Goal: Task Accomplishment & Management: Manage account settings

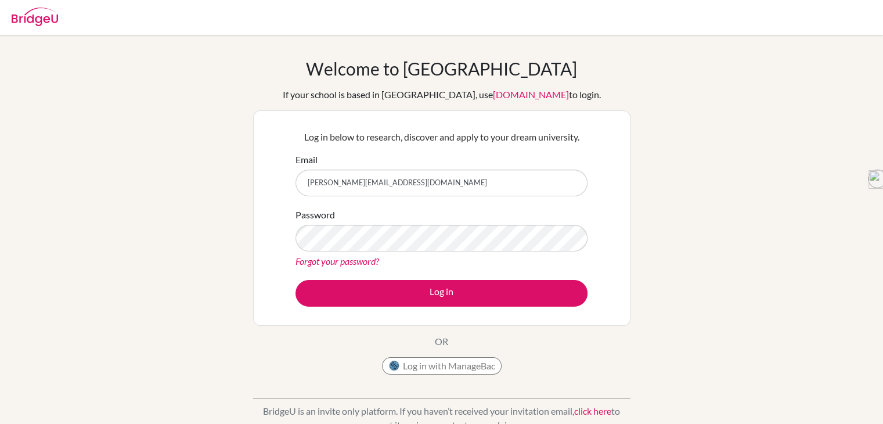
type input "bernice.igietemho@greenspringsschool.com"
click at [357, 260] on link "Forgot your password?" at bounding box center [338, 260] width 84 height 11
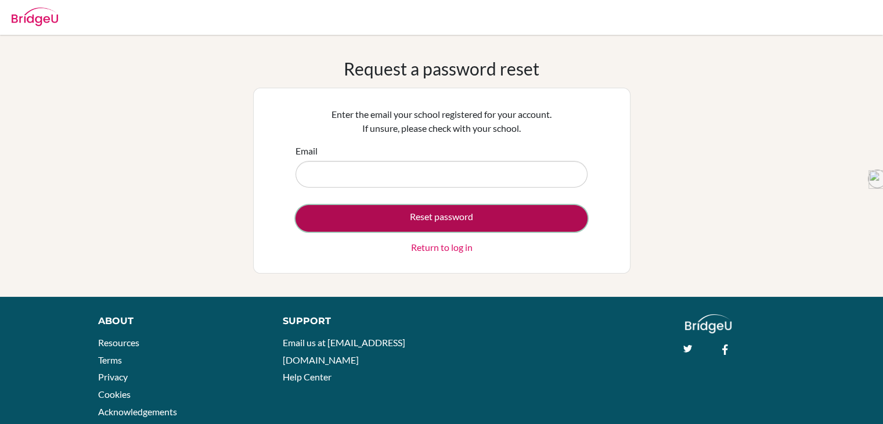
click at [534, 221] on button "Reset password" at bounding box center [442, 218] width 292 height 27
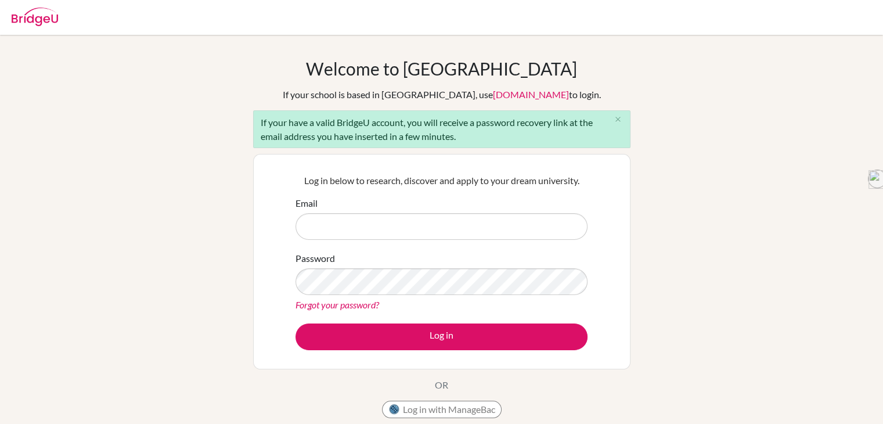
click at [356, 253] on div "Password Forgot your password?" at bounding box center [442, 281] width 292 height 60
click at [358, 253] on div "Password Forgot your password?" at bounding box center [442, 281] width 292 height 60
click at [362, 233] on input "Email" at bounding box center [442, 226] width 292 height 27
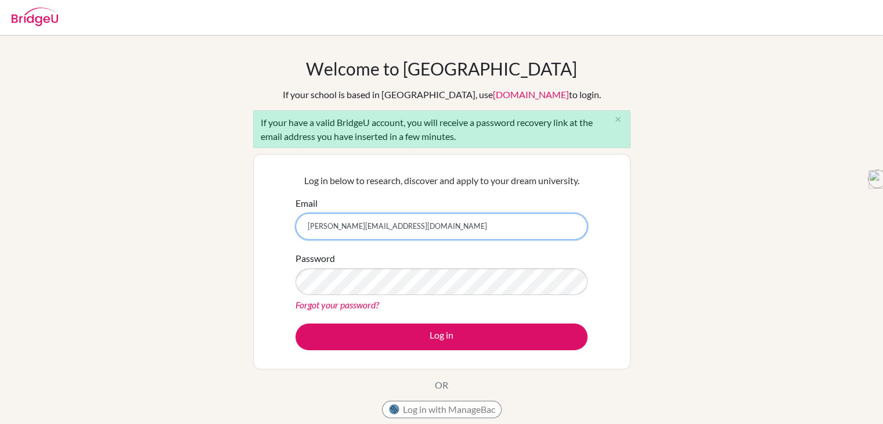
type input "bernice.igietemho@greenspringsschool.com"
click at [343, 308] on link "Forgot your password?" at bounding box center [338, 304] width 84 height 11
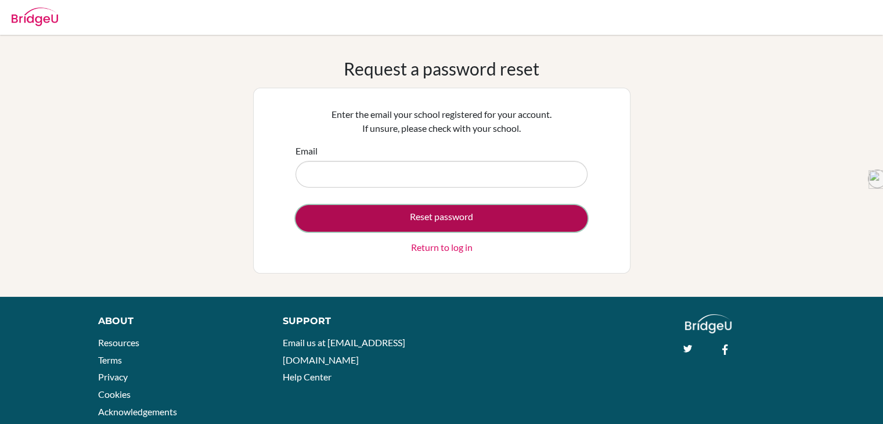
click at [454, 223] on button "Reset password" at bounding box center [442, 218] width 292 height 27
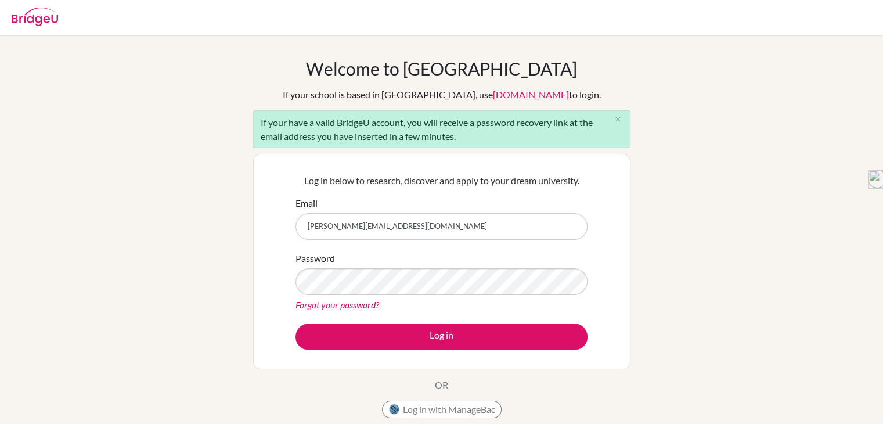
type input "[PERSON_NAME][EMAIL_ADDRESS][DOMAIN_NAME]"
click at [359, 305] on link "Forgot your password?" at bounding box center [338, 304] width 84 height 11
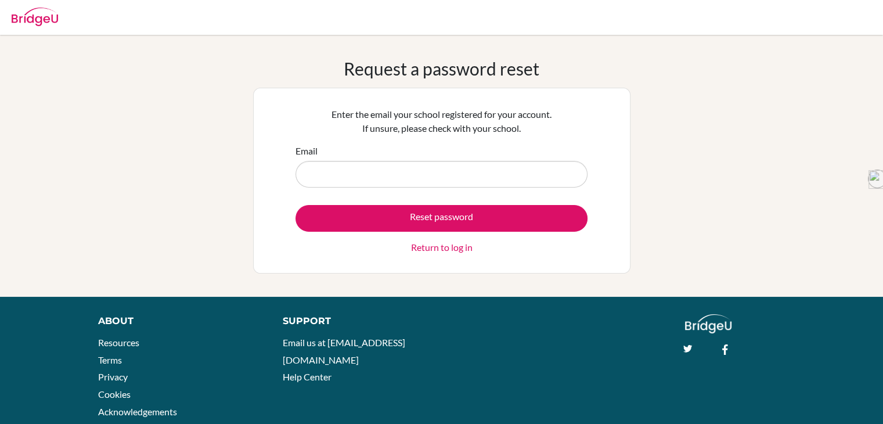
click at [360, 164] on input "Email" at bounding box center [442, 174] width 292 height 27
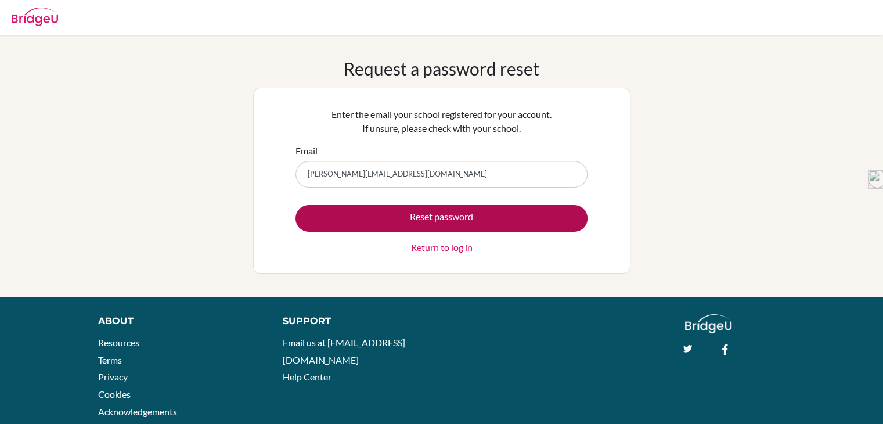
type input "[PERSON_NAME][EMAIL_ADDRESS][DOMAIN_NAME]"
click at [406, 218] on button "Reset password" at bounding box center [442, 218] width 292 height 27
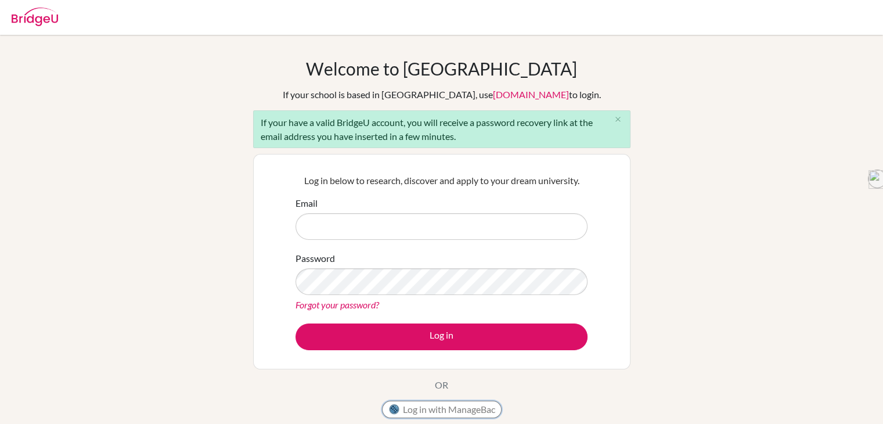
click at [476, 403] on button "Log in with ManageBac" at bounding box center [442, 409] width 120 height 17
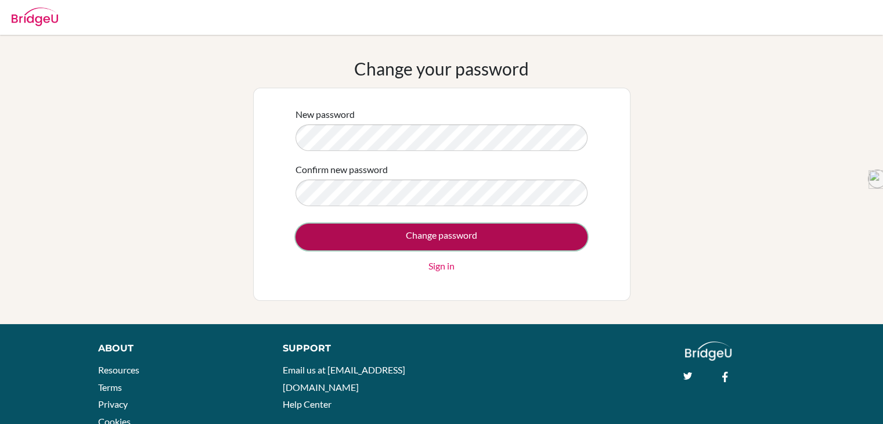
click at [456, 233] on input "Change password" at bounding box center [442, 237] width 292 height 27
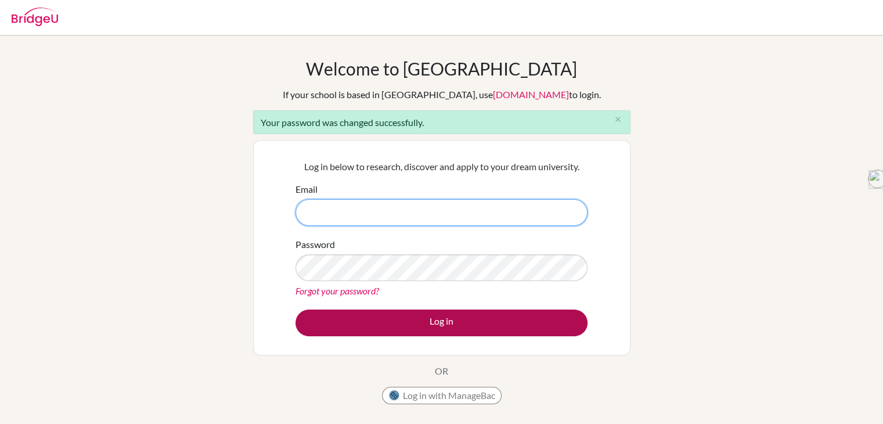
type input "[PERSON_NAME][EMAIL_ADDRESS][DOMAIN_NAME]"
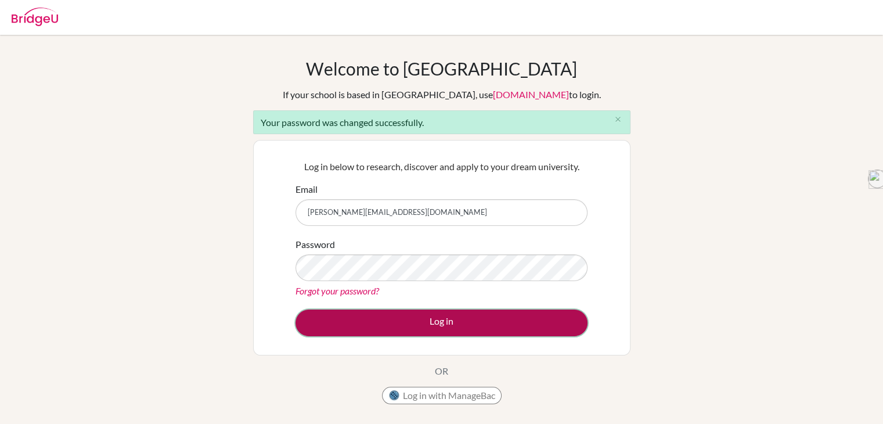
click at [508, 315] on button "Log in" at bounding box center [442, 322] width 292 height 27
